Goal: Task Accomplishment & Management: Manage account settings

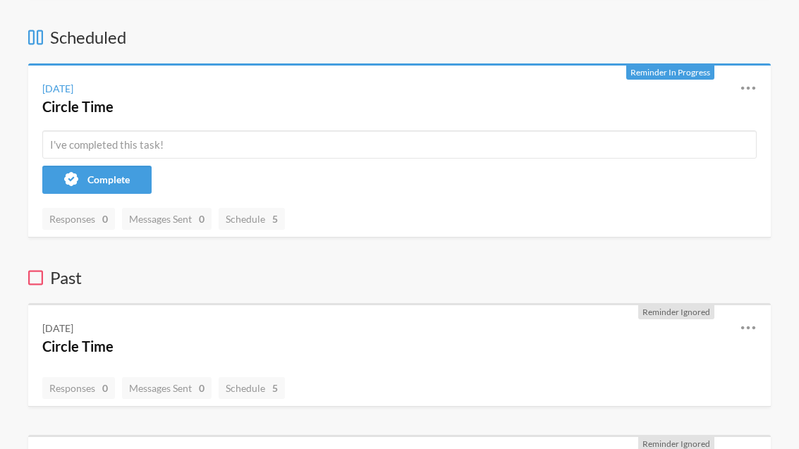
scroll to position [114, 0]
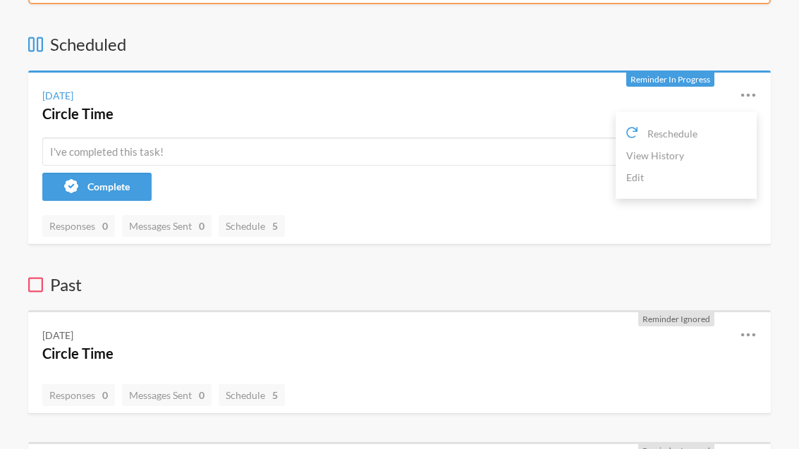
click at [671, 183] on link "Edit" at bounding box center [686, 177] width 120 height 22
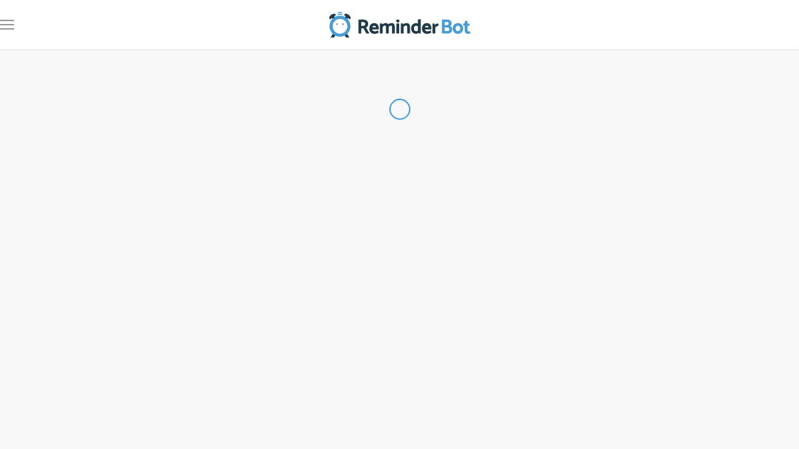
type input "Circle Time"
select select "09:15:00"
select select "09:45:00"
select select "10:15:00"
select select "10:45:00"
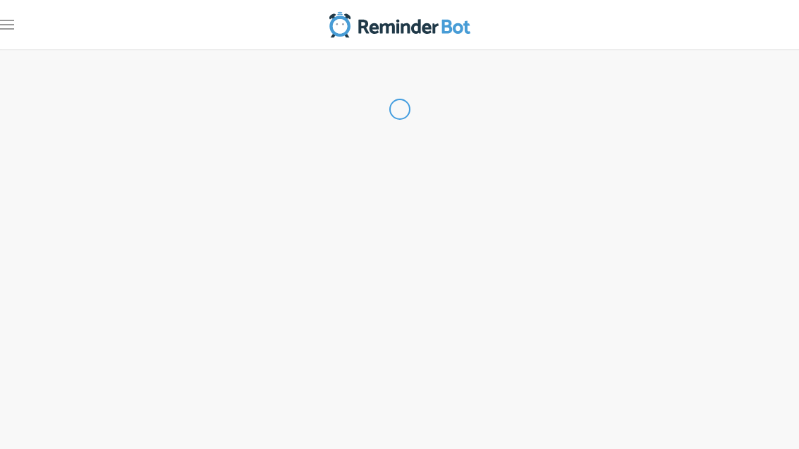
select select "12:45:00"
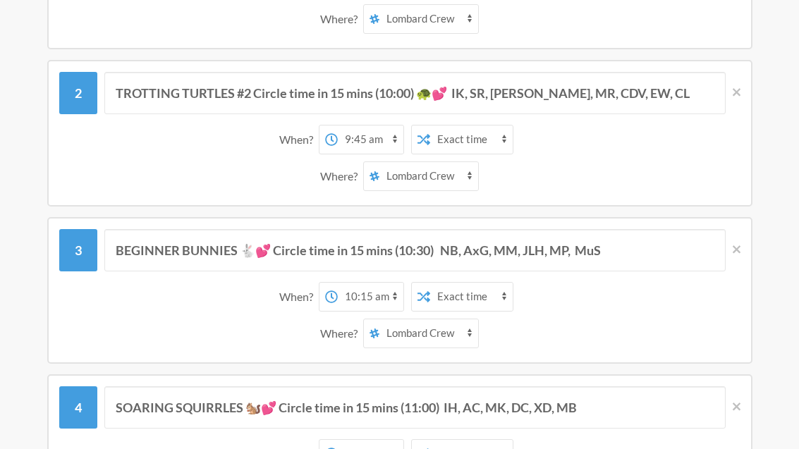
scroll to position [241, 0]
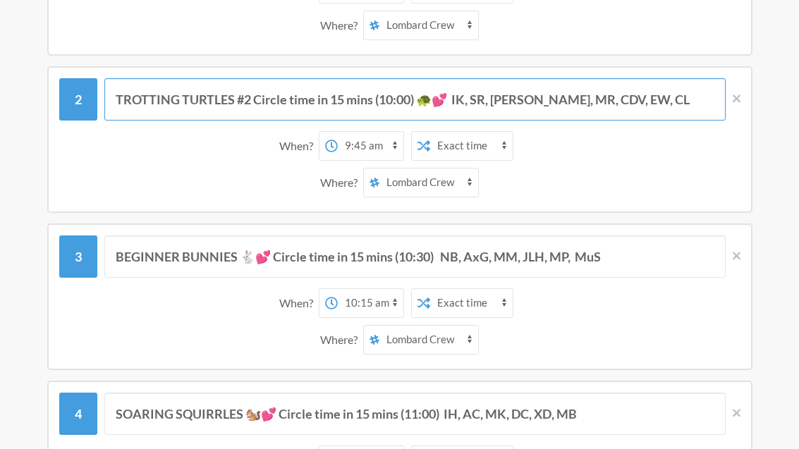
click at [537, 99] on input "TROTTING TURTLES #2 Circle time in 15 mins (10:00) 🐢💕 IK, SR, [PERSON_NAME], MR…" at bounding box center [414, 100] width 621 height 42
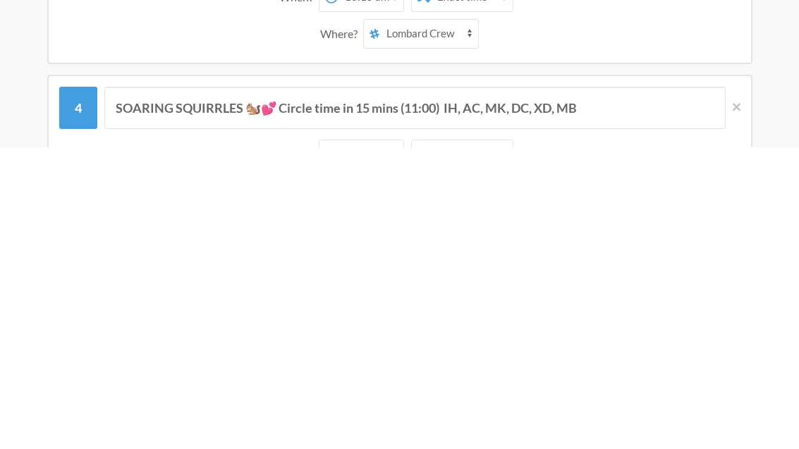
scroll to position [269, 0]
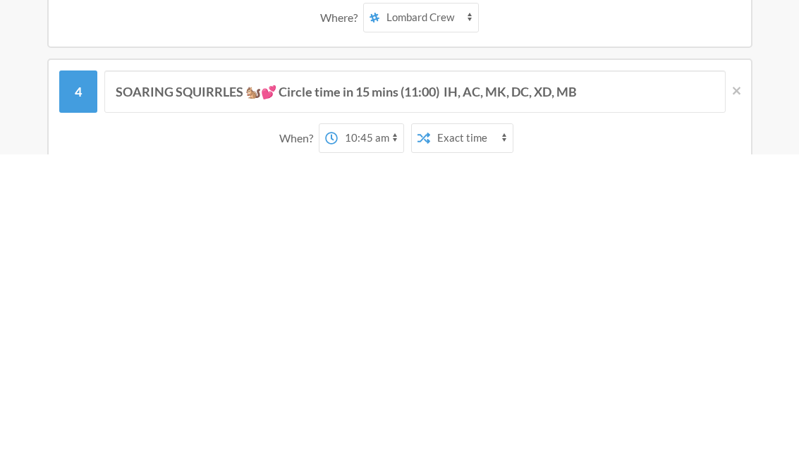
type input "TROTTING TURTLES #2 Circle time in 15 mins (10:00) 🐢💕 IK, SR, [PERSON_NAME], CD…"
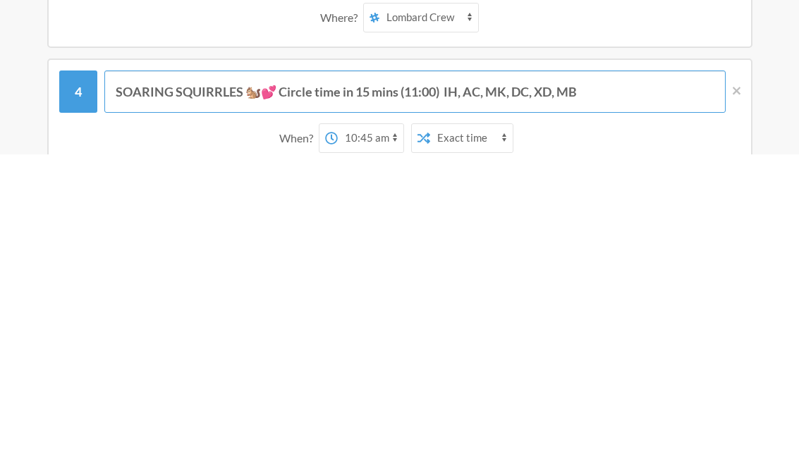
click at [643, 366] on input "SOARING SQUIRRLES 🐿️💕 Circle time in 15 mins (11:00) IH, AC, MK, DC, XD, MB" at bounding box center [414, 387] width 621 height 42
click at [444, 366] on input "SOARING SQUIRRLES 🐿️💕 Circle time in 15 mins (11:00) IH, AC, MK, DC, XD, MB" at bounding box center [414, 387] width 621 height 42
click at [629, 366] on input "SOARING SQUIRRLES 🐿️💕 Circle time in 15 mins (11:00) IH, AC, MK, DC, XD, MB" at bounding box center [414, 387] width 621 height 42
click at [478, 366] on input "SOARING SQUIRRLES 🐿️💕 Circle time in 15 mins (11:00) IH, AC, MK, DC, XD, MB" at bounding box center [414, 387] width 621 height 42
click at [455, 366] on input "SOARING SQUIRRLES 🐿️💕 Circle time in 15 mins (11:00) IH, AC, MK, DC, XD, MB" at bounding box center [414, 387] width 621 height 42
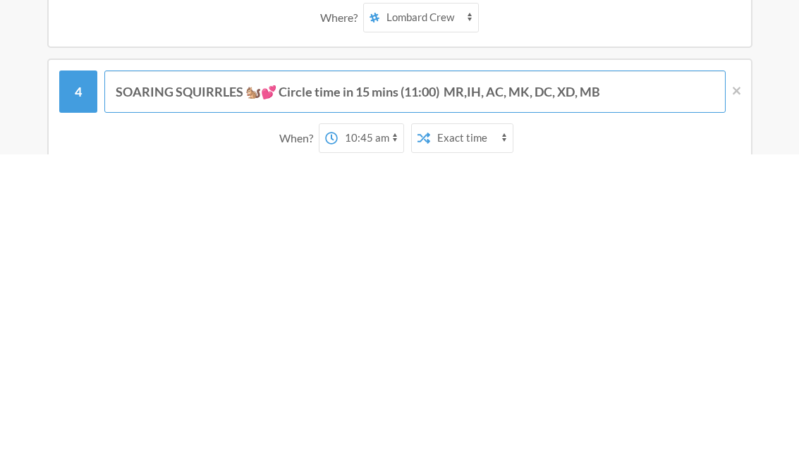
type input "SOARING SQUIRRLES 🐿️💕 Circle time in 15 mins (11:00) MR, IH, AC, MK, DC, XD, MB"
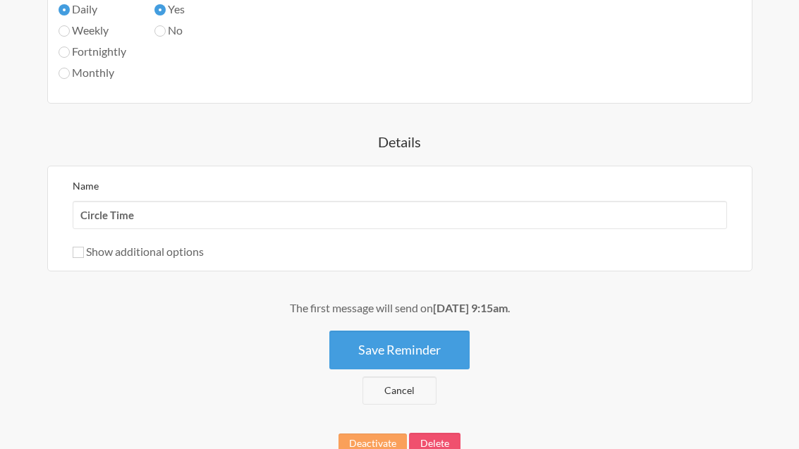
scroll to position [1393, 0]
click at [458, 352] on button "Save Reminder" at bounding box center [399, 351] width 140 height 39
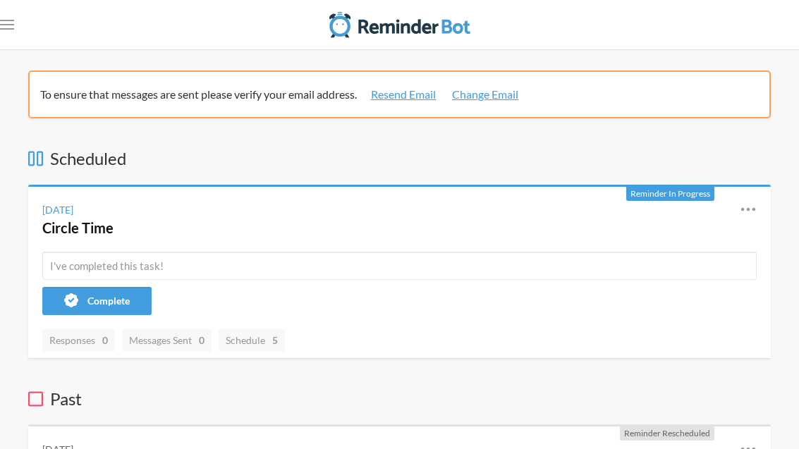
click at [421, 96] on link "Resend Email" at bounding box center [403, 94] width 65 height 17
